Goal: Information Seeking & Learning: Learn about a topic

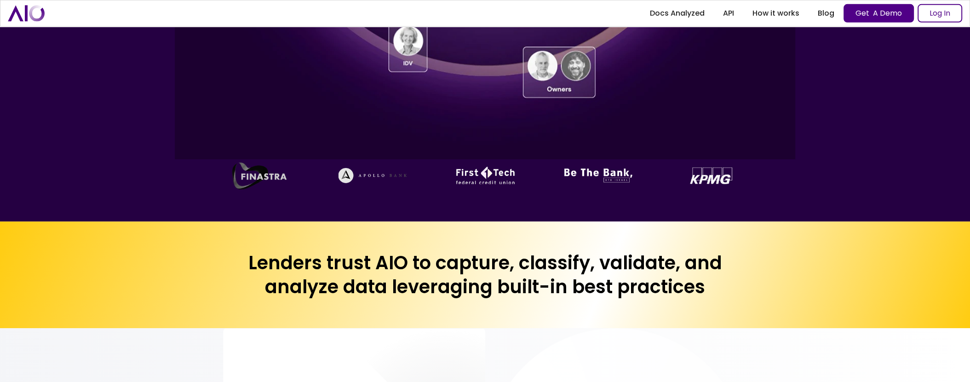
scroll to position [631, 0]
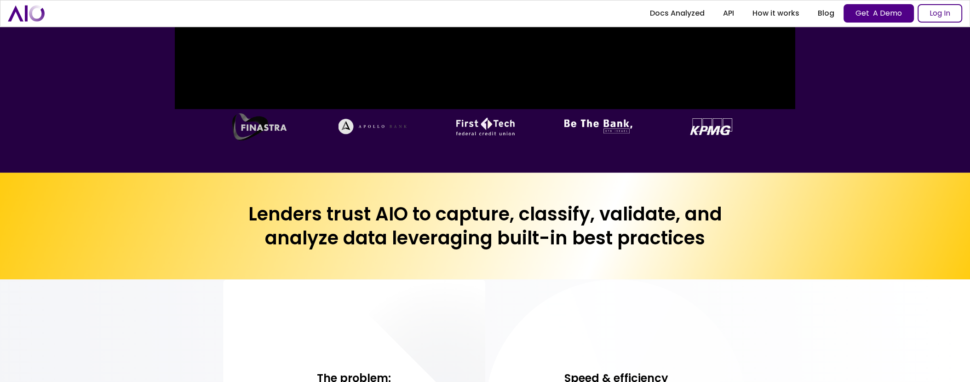
drag, startPoint x: 280, startPoint y: 211, endPoint x: 748, endPoint y: 243, distance: 468.7
click at [748, 243] on div at bounding box center [834, 274] width 234 height 131
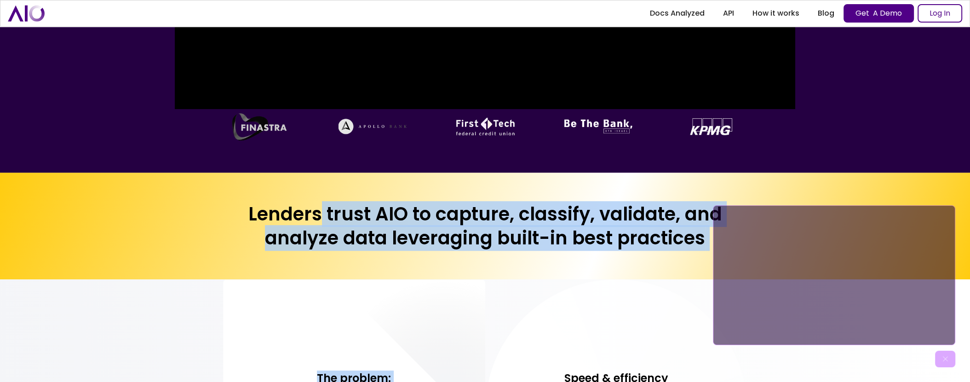
drag, startPoint x: 511, startPoint y: 223, endPoint x: 317, endPoint y: 217, distance: 193.7
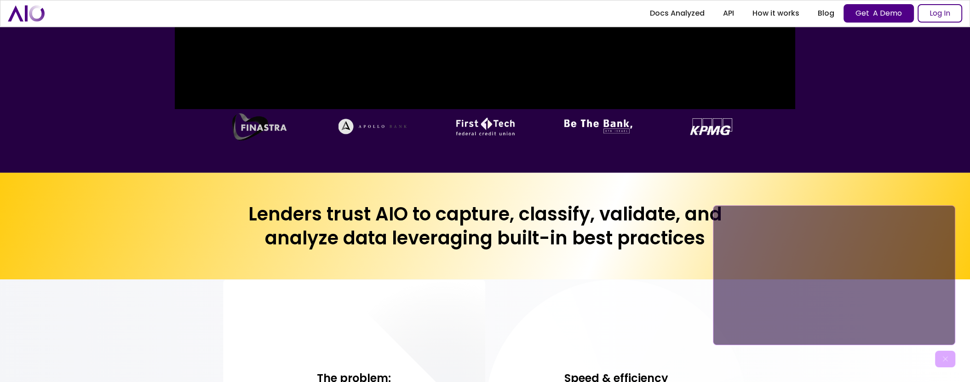
click at [317, 217] on h2 "Lenders trust AIO to capture, classify, validate, and analyze data leveraging b…" at bounding box center [485, 226] width 524 height 48
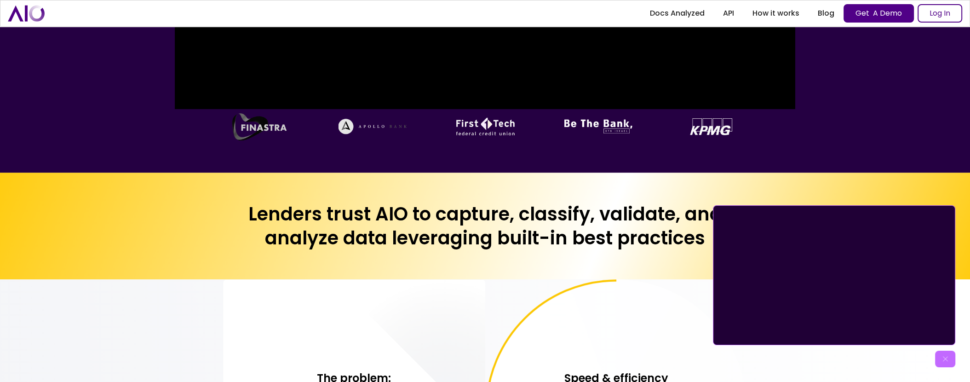
click at [516, 230] on h2 "Lenders trust AIO to capture, classify, validate, and analyze data leveraging b…" at bounding box center [485, 226] width 524 height 48
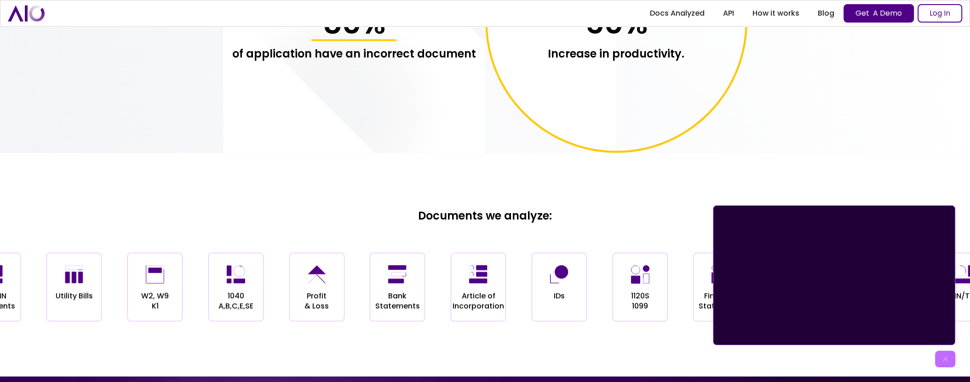
scroll to position [1408, 0]
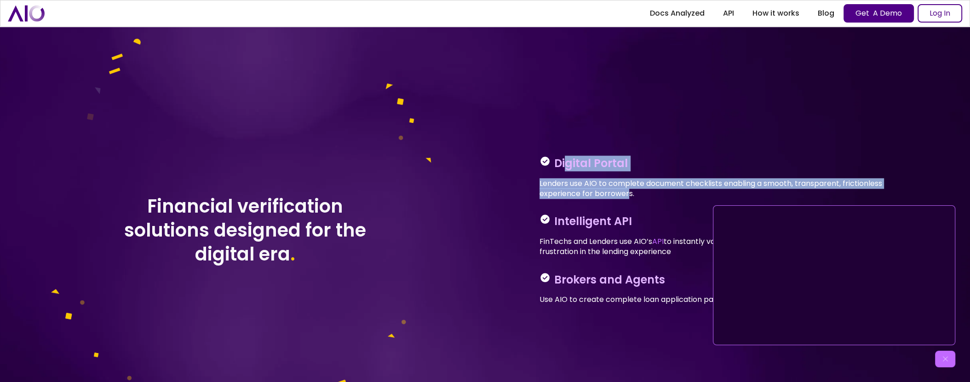
drag, startPoint x: 568, startPoint y: 166, endPoint x: 629, endPoint y: 195, distance: 66.6
click at [629, 195] on div "Digital Portal Lenders use AIO to complete document checklists enabling a smoot…" at bounding box center [727, 176] width 376 height 43
click at [628, 195] on p "Lenders use AIO to complete document checklists enabling a smooth, transparent,…" at bounding box center [727, 188] width 376 height 21
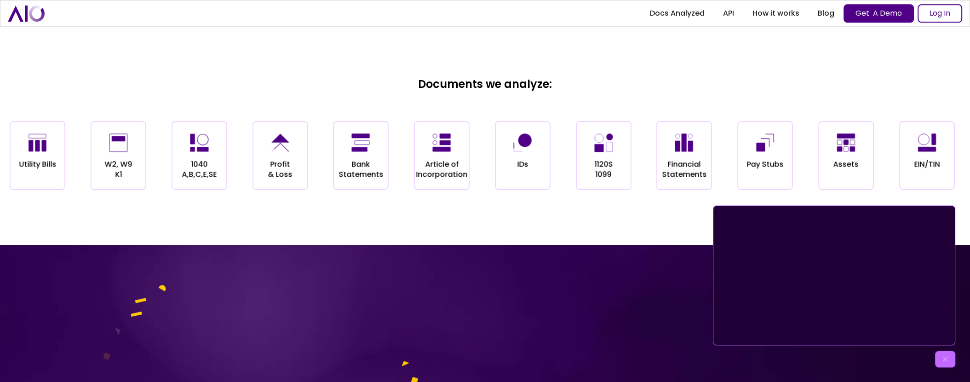
drag, startPoint x: 623, startPoint y: 299, endPoint x: 657, endPoint y: -9, distance: 310.4
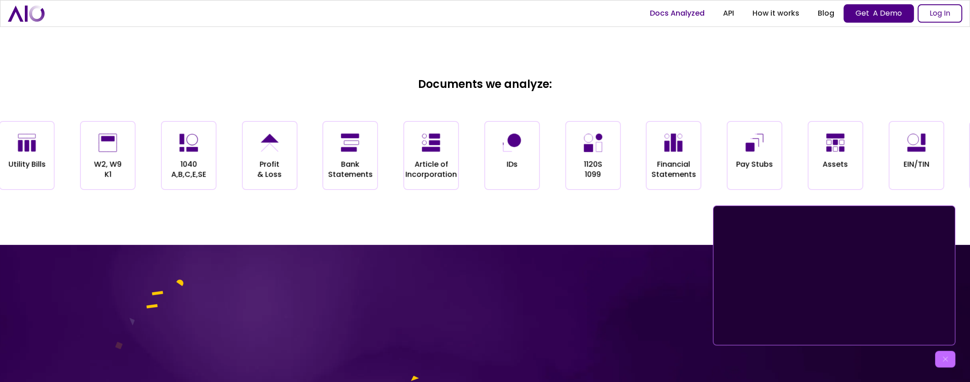
click at [672, 11] on link "Docs Analyzed" at bounding box center [676, 13] width 73 height 17
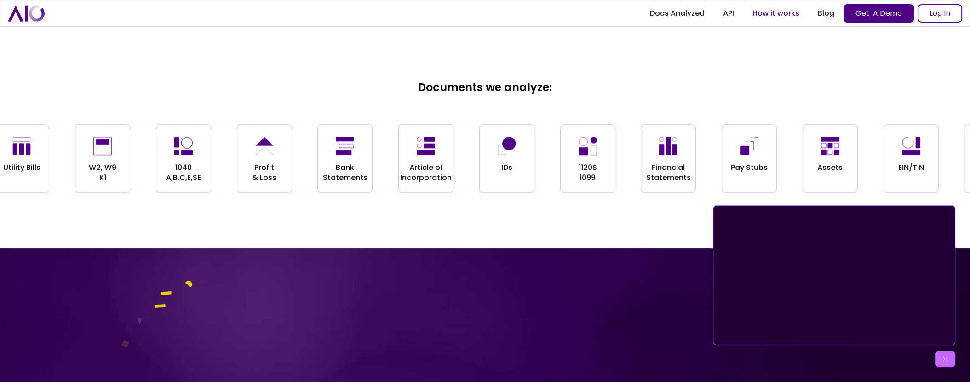
scroll to position [1146, 0]
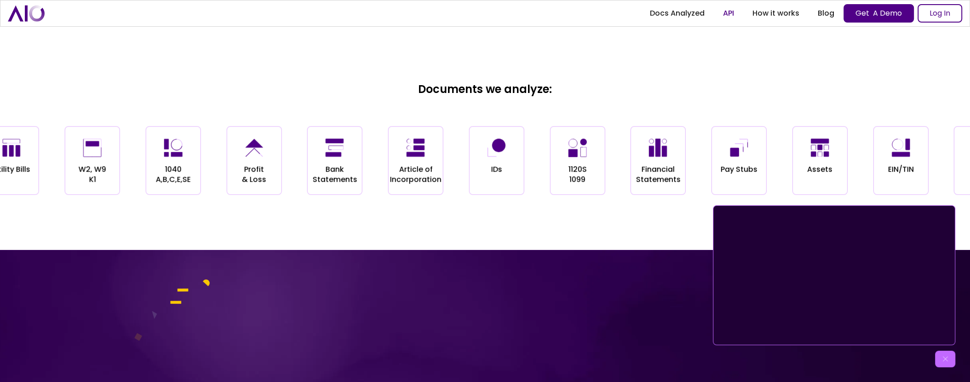
click at [733, 16] on link "API" at bounding box center [728, 13] width 29 height 17
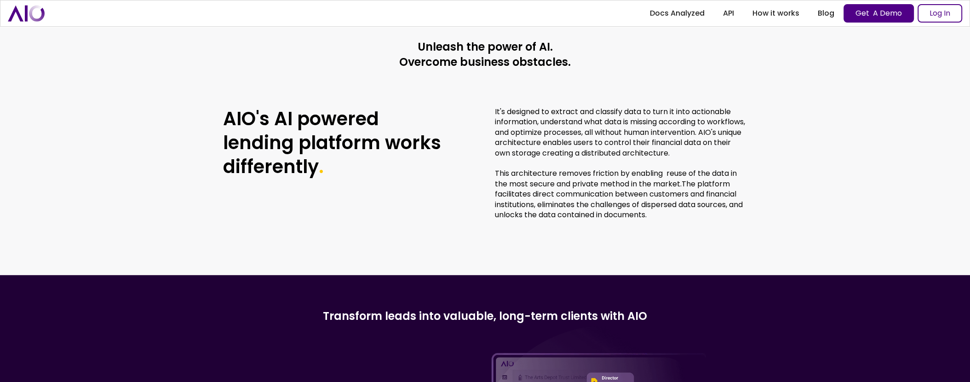
scroll to position [2469, 0]
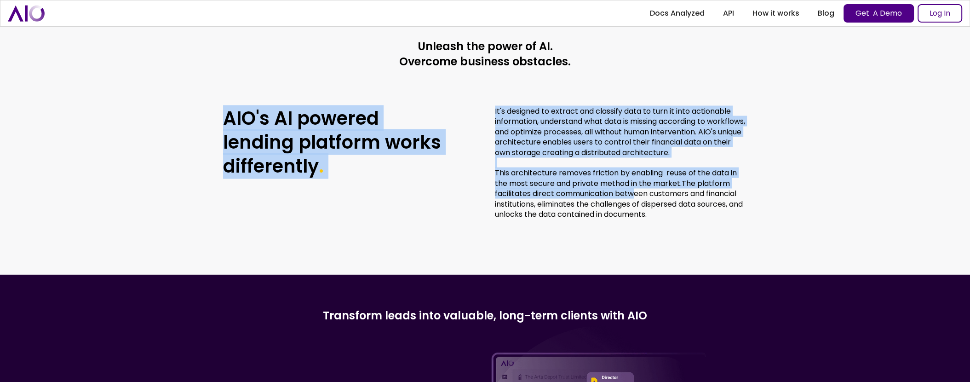
drag, startPoint x: 352, startPoint y: 130, endPoint x: 636, endPoint y: 197, distance: 292.5
click at [636, 197] on div "AIO's AI powered lending platform works differently . It's designed to extract …" at bounding box center [485, 162] width 524 height 113
click at [636, 197] on p "It's designed to extract and classify data to turn it into actionable informati…" at bounding box center [621, 162] width 252 height 113
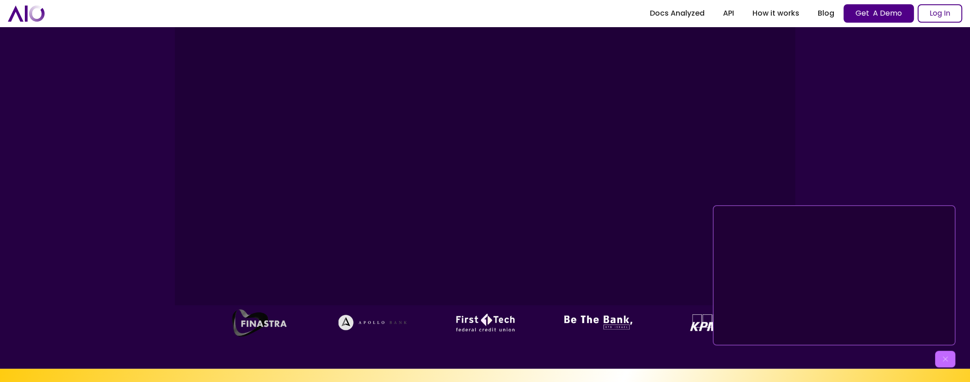
scroll to position [0, 0]
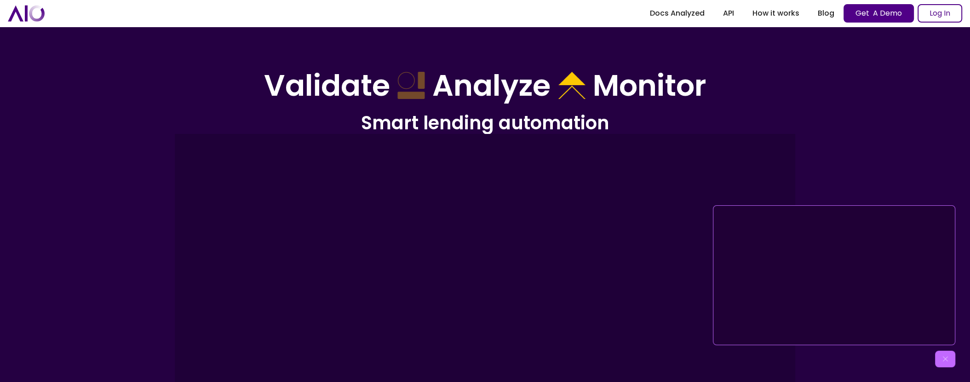
drag, startPoint x: 599, startPoint y: 131, endPoint x: 492, endPoint y: -36, distance: 198.1
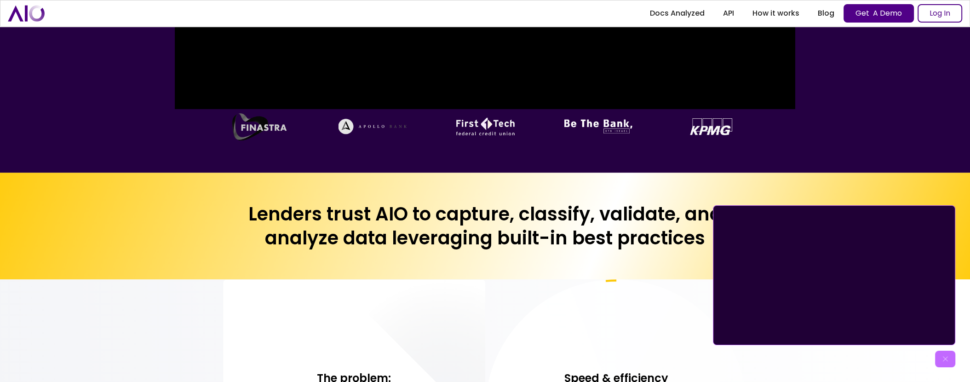
scroll to position [1068, 0]
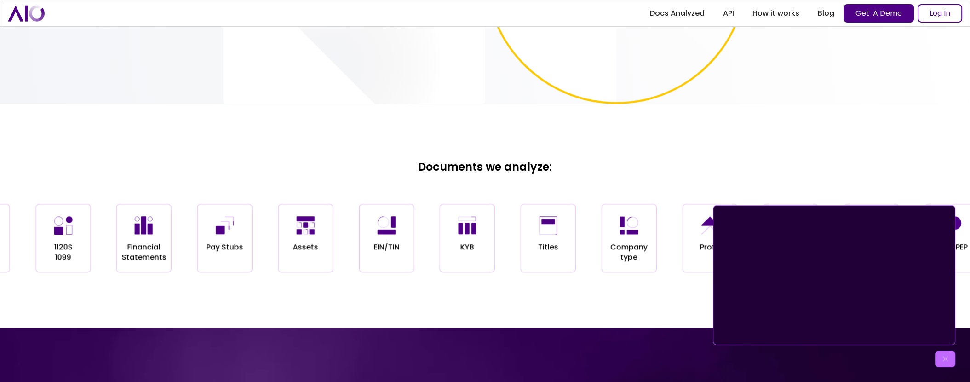
click at [461, 260] on div "KYB" at bounding box center [467, 238] width 55 height 69
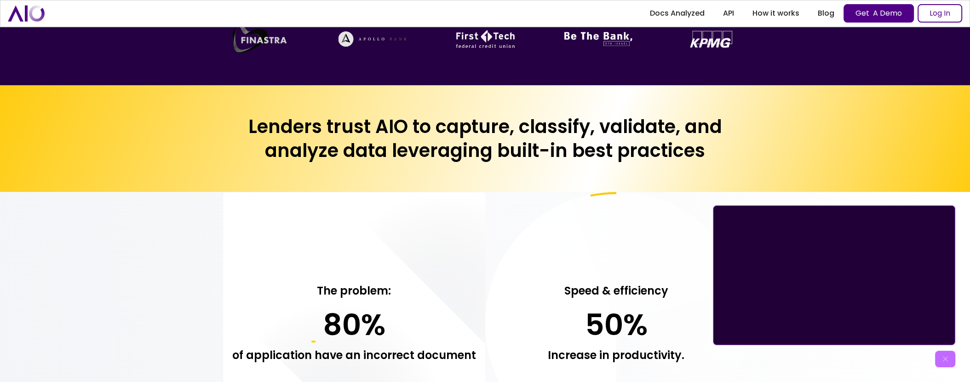
scroll to position [0, 0]
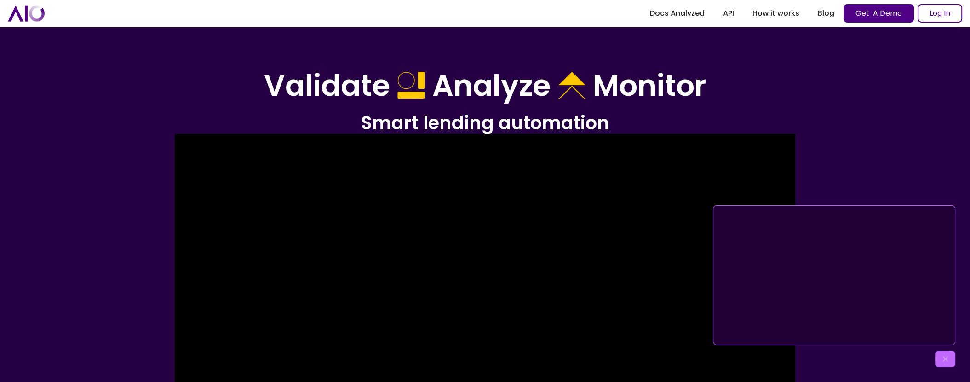
drag, startPoint x: 501, startPoint y: 183, endPoint x: 160, endPoint y: 3, distance: 385.6
click at [10, 18] on img "home" at bounding box center [26, 13] width 37 height 16
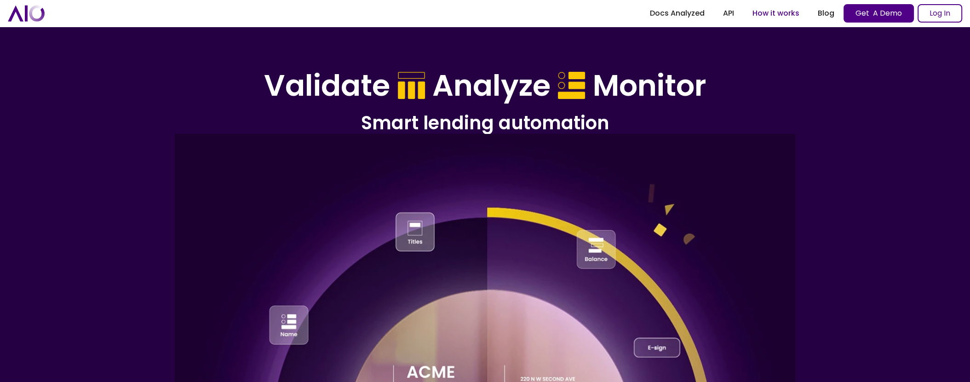
drag, startPoint x: 770, startPoint y: 12, endPoint x: 790, endPoint y: 13, distance: 20.3
click at [769, 12] on link "How it works" at bounding box center [775, 13] width 65 height 17
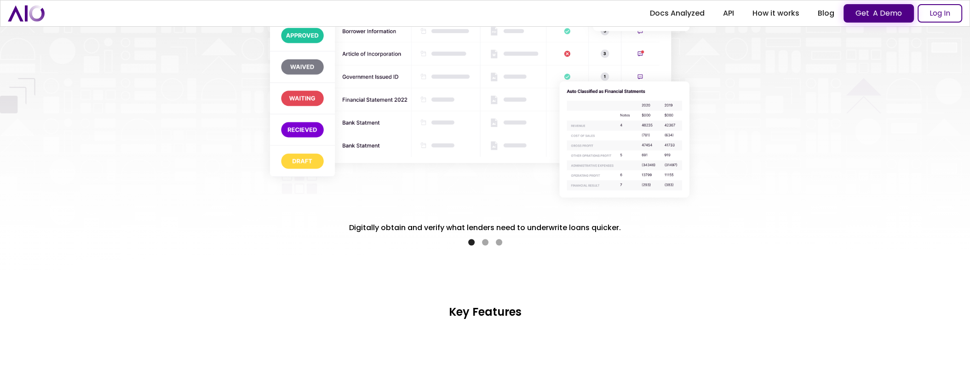
click at [886, 10] on link "Get A Demo" at bounding box center [878, 13] width 70 height 18
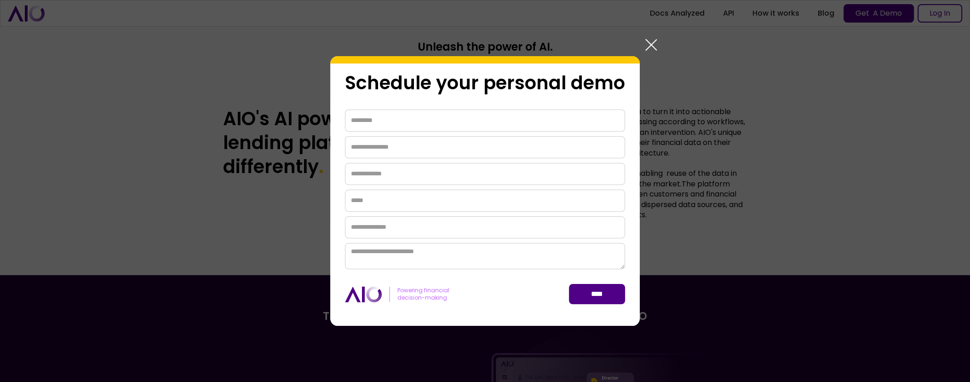
scroll to position [2469, 0]
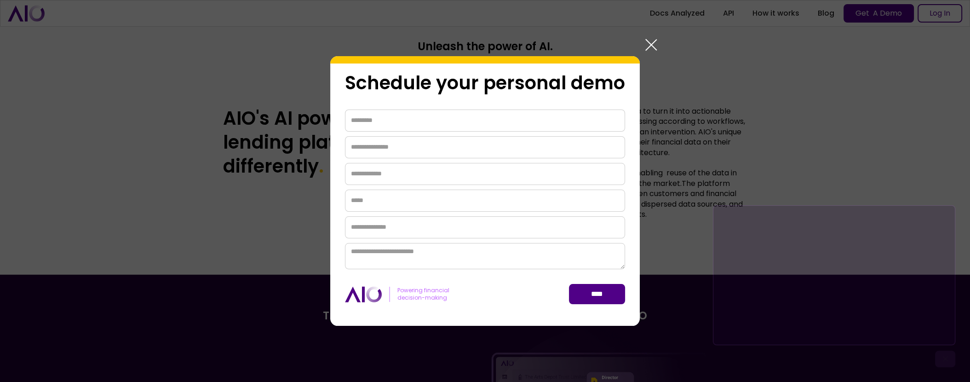
click at [648, 47] on img at bounding box center [651, 45] width 22 height 22
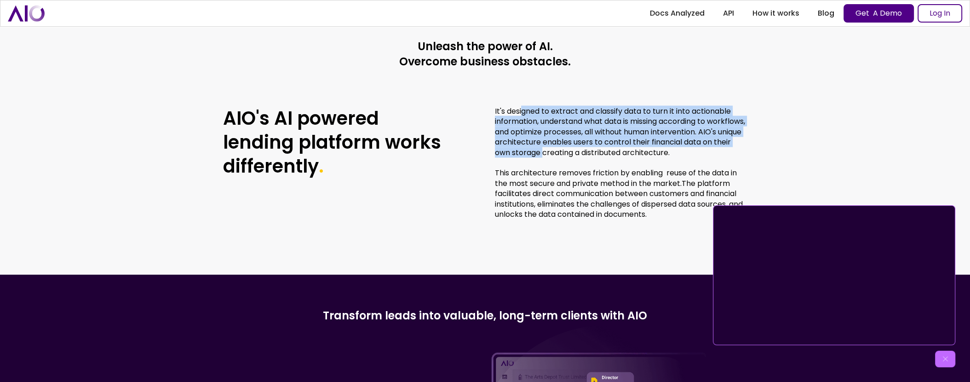
drag, startPoint x: 552, startPoint y: 122, endPoint x: 595, endPoint y: 156, distance: 55.4
click at [595, 156] on p "It's designed to extract and classify data to turn it into actionable informati…" at bounding box center [621, 162] width 252 height 113
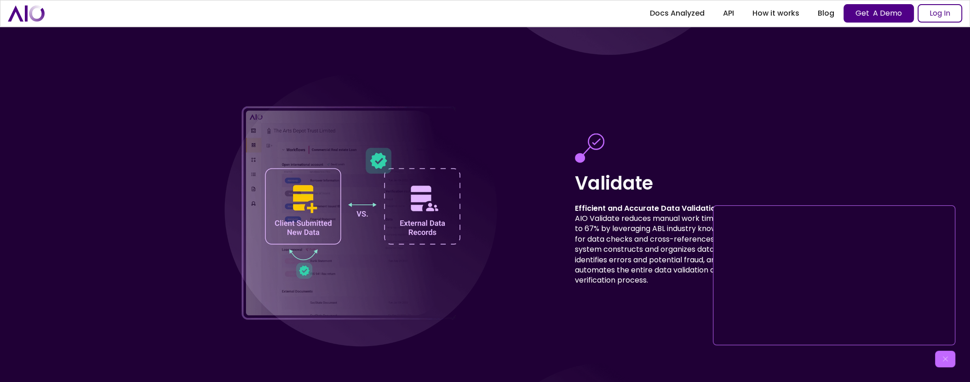
scroll to position [3051, 0]
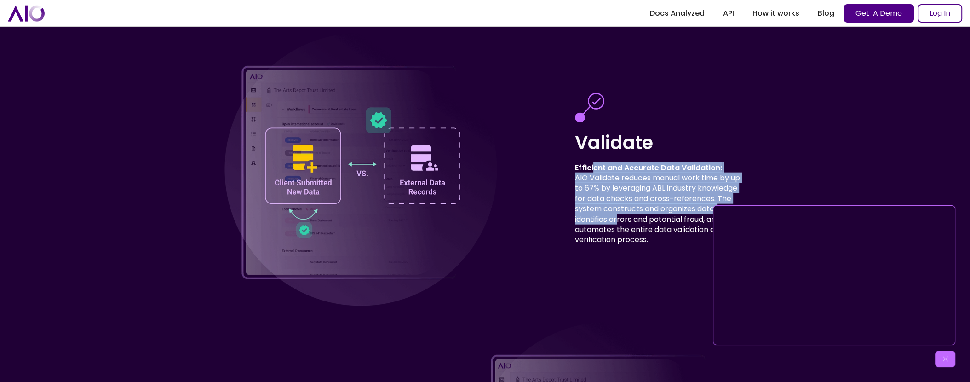
drag, startPoint x: 593, startPoint y: 166, endPoint x: 619, endPoint y: 228, distance: 67.0
click at [619, 228] on p "Efficient and Accurate Data Validation: AIO Validate reduces manual work time b…" at bounding box center [661, 204] width 172 height 82
click at [620, 227] on p "Efficient and Accurate Data Validation: AIO Validate reduces manual work time b…" at bounding box center [661, 204] width 172 height 82
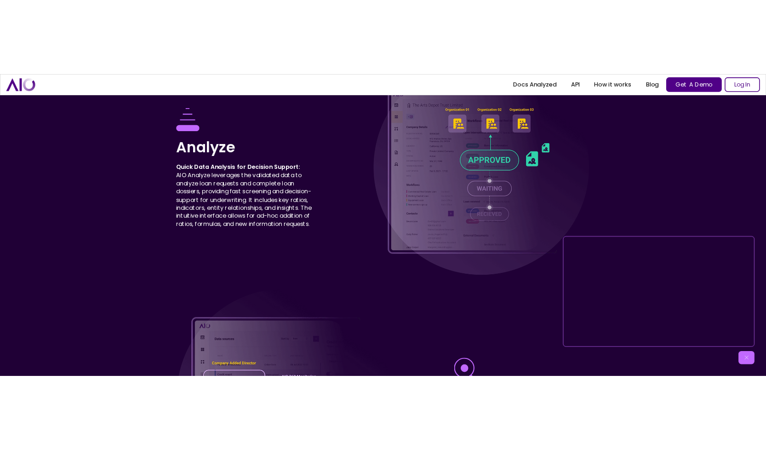
scroll to position [3161, 0]
